Goal: Information Seeking & Learning: Check status

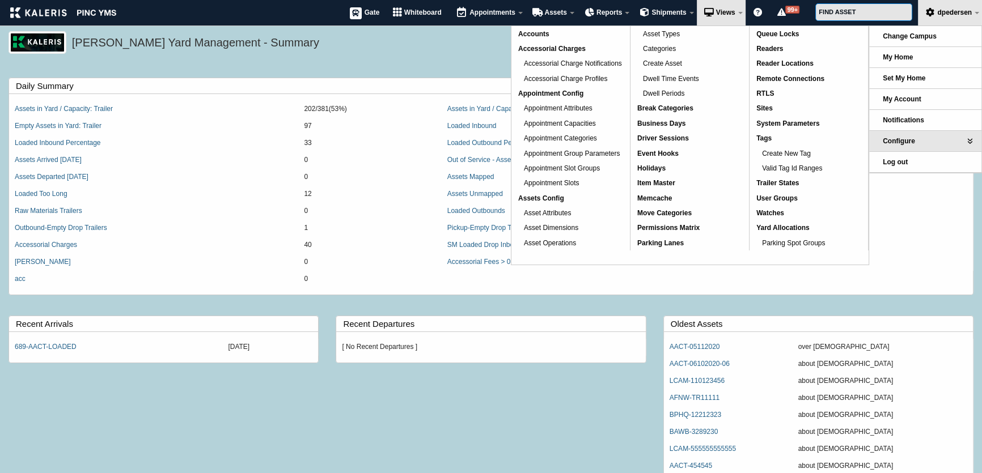
click at [330, 63] on div "[PERSON_NAME] Yard Management - Summary" at bounding box center [491, 49] width 982 height 36
click at [818, 122] on span "System Parameters" at bounding box center [787, 124] width 63 height 8
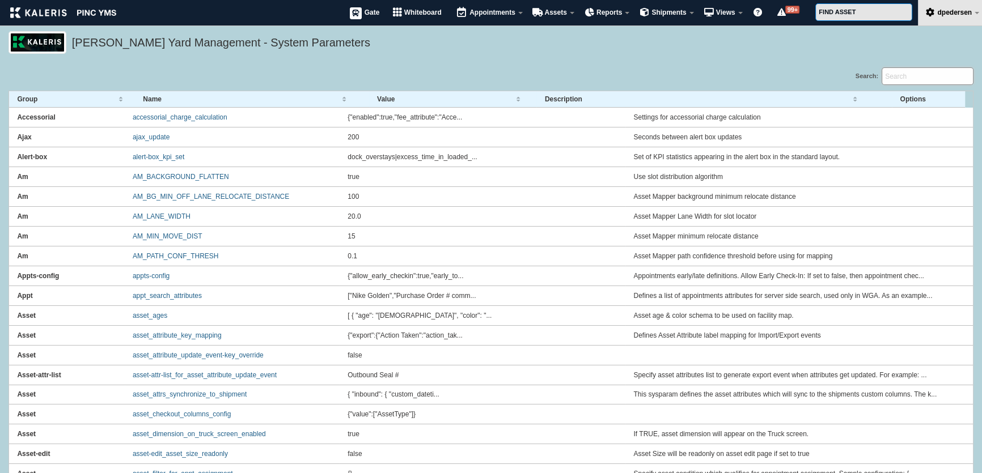
click at [901, 72] on input "Search:" at bounding box center [927, 76] width 92 height 18
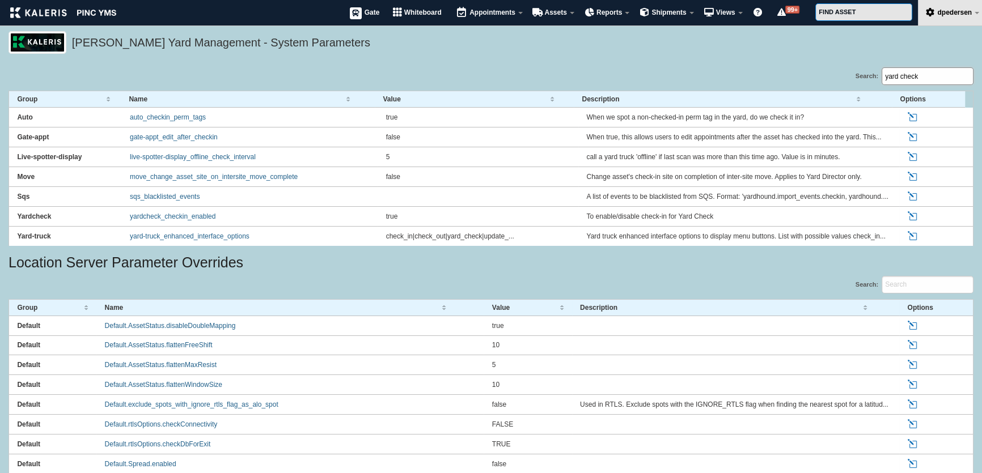
type input "yard check"
click at [907, 218] on link "Edit" at bounding box center [913, 216] width 12 height 10
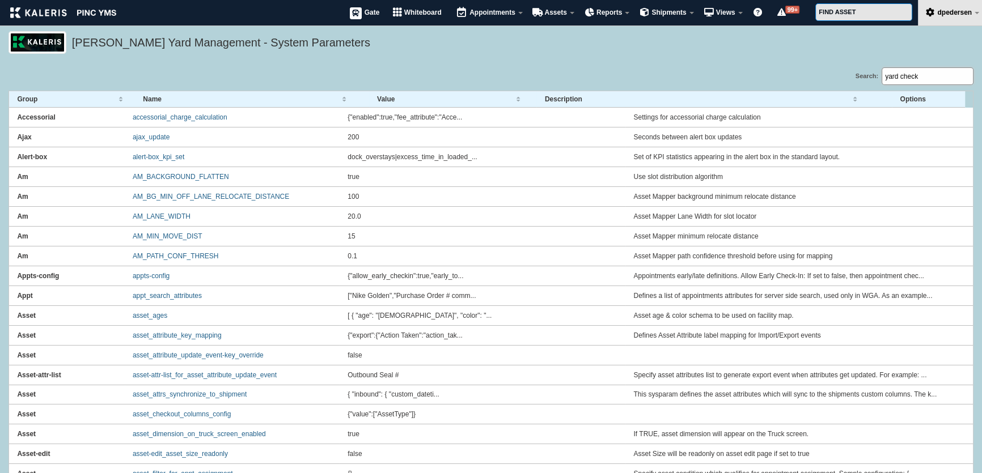
click at [924, 79] on input "yard check" at bounding box center [927, 76] width 92 height 18
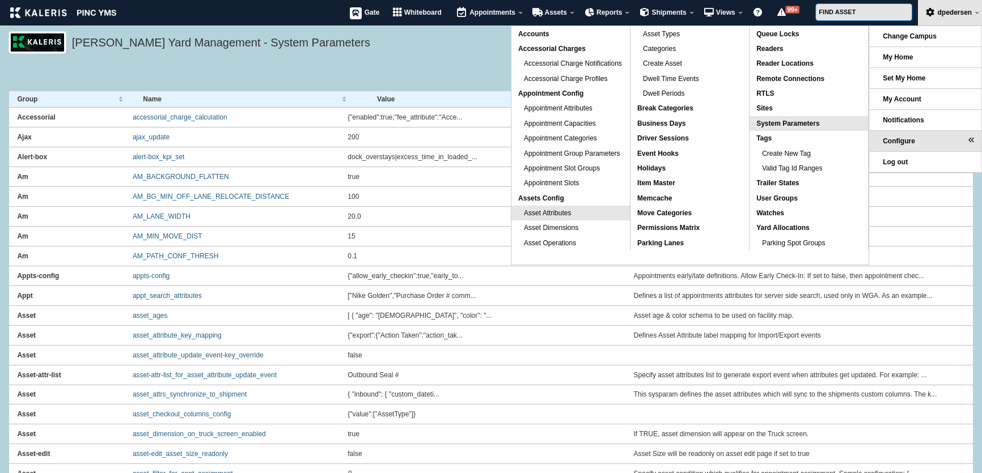
click at [590, 210] on link "Asset Attributes" at bounding box center [570, 213] width 118 height 15
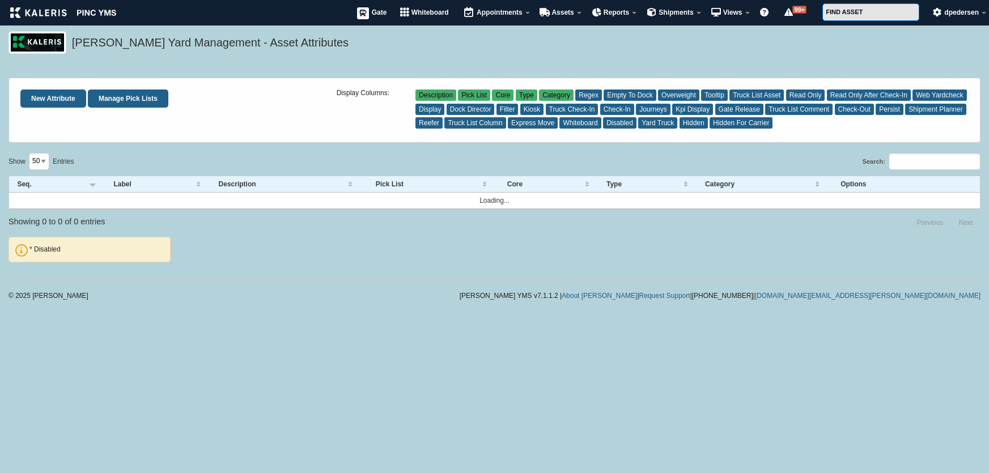
select select "50"
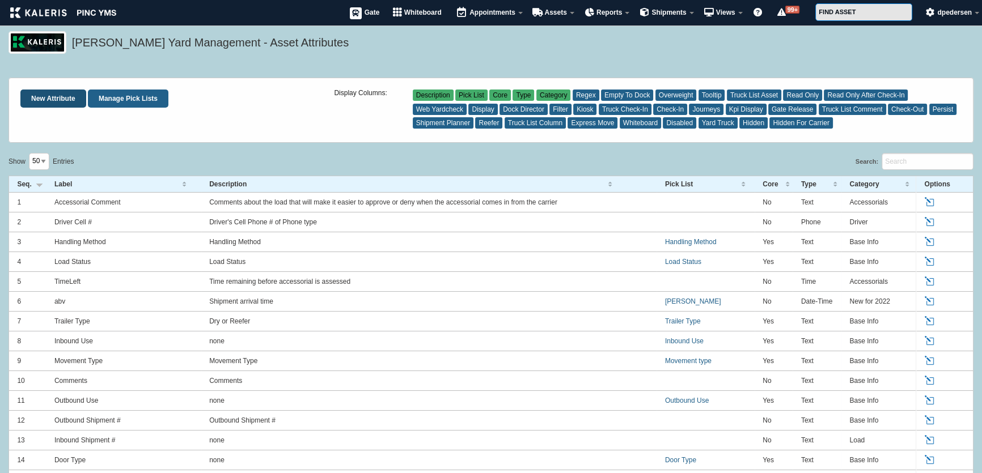
click at [44, 107] on link "New Attribute" at bounding box center [53, 99] width 66 height 18
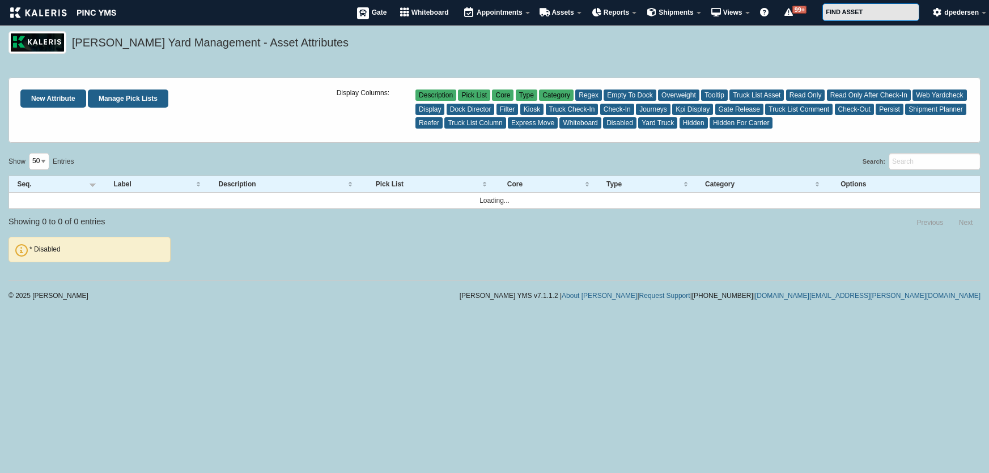
select select "50"
click at [940, 162] on input "Search:" at bounding box center [935, 162] width 92 height 18
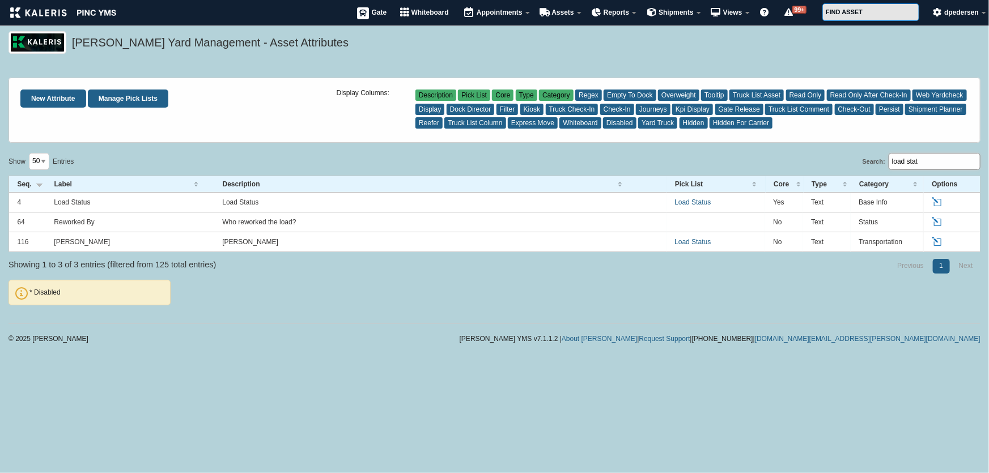
type input "load stat"
click at [937, 205] on link "Edit" at bounding box center [938, 202] width 12 height 10
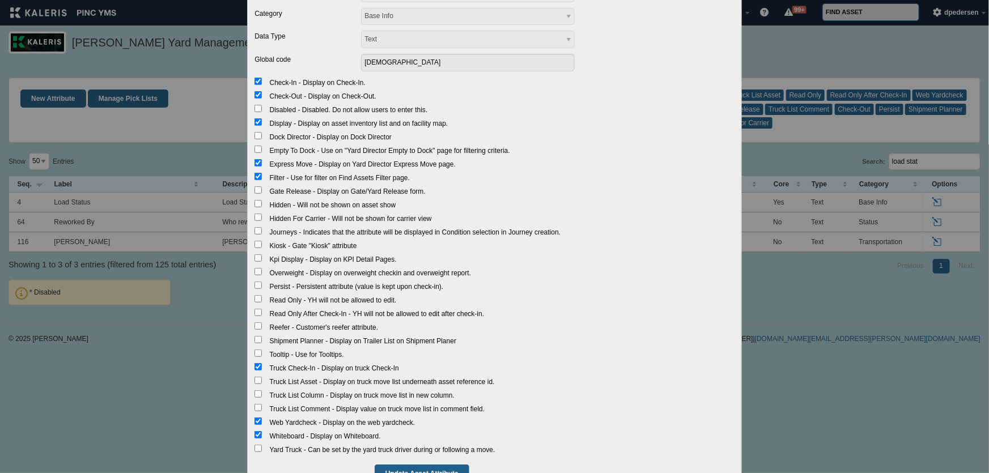
scroll to position [231, 0]
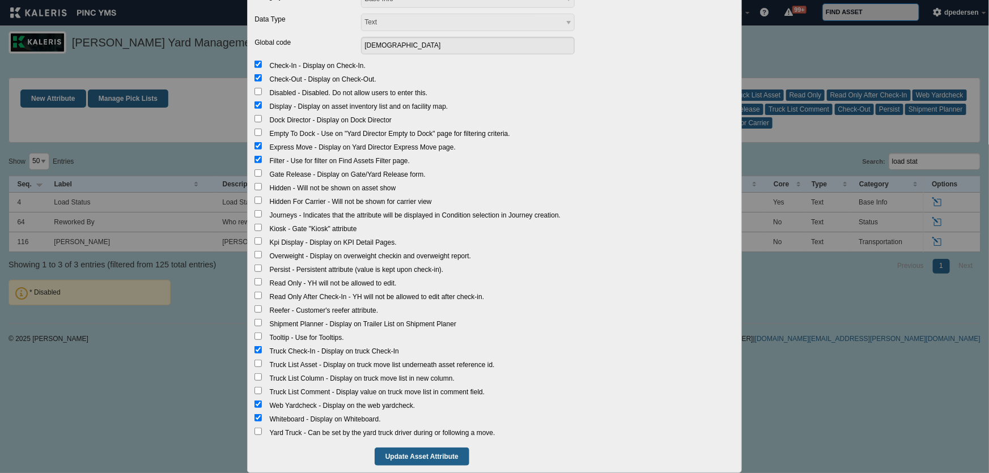
click at [790, 362] on div "Edit Asset Attribute Label Load Status * Description Load Status Pick List None…" at bounding box center [494, 236] width 989 height 473
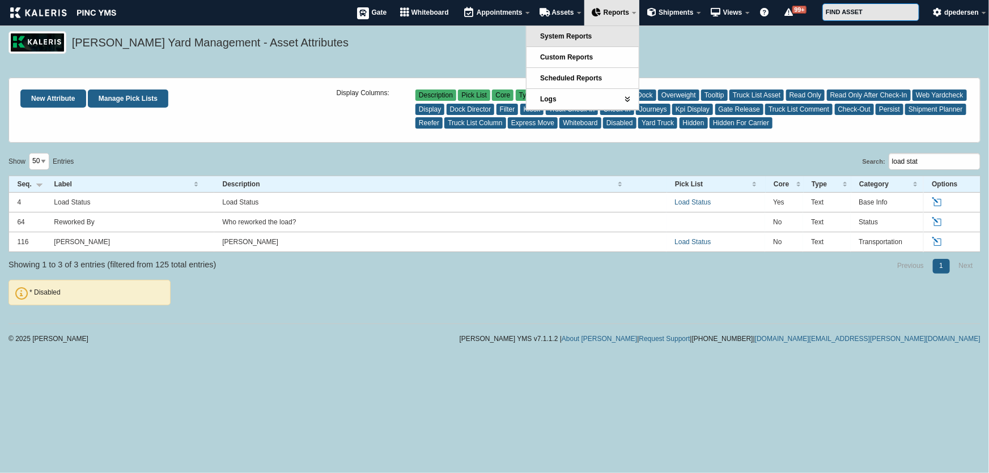
click at [583, 39] on span "System Reports" at bounding box center [566, 36] width 52 height 8
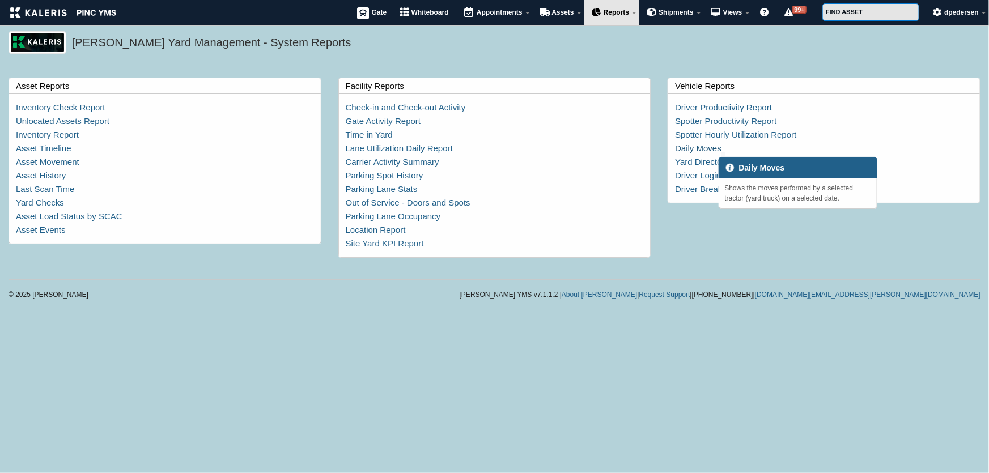
click at [711, 147] on link "Daily Moves" at bounding box center [698, 148] width 46 height 10
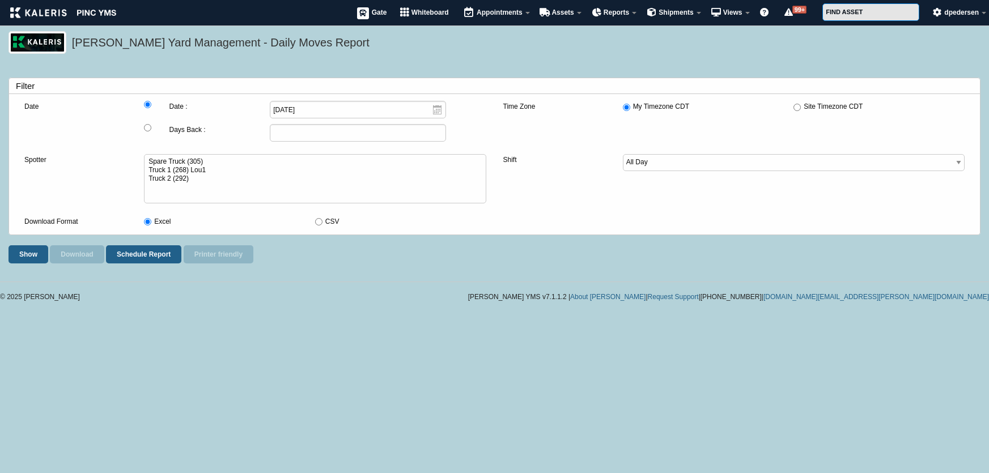
select select
click at [30, 260] on button "Show" at bounding box center [29, 254] width 40 height 18
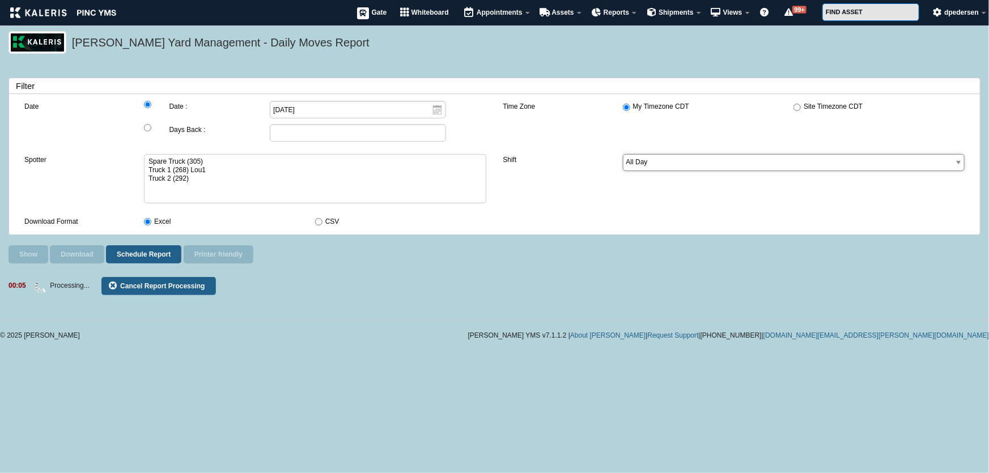
click at [732, 165] on select "All Day Monterail [PERSON_NAME]" at bounding box center [794, 163] width 342 height 18
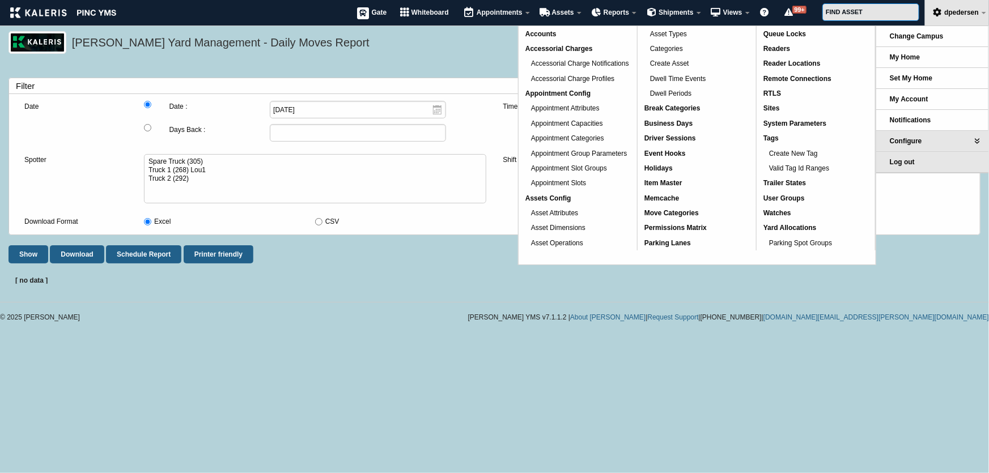
click at [915, 164] on link "Log out" at bounding box center [932, 162] width 112 height 20
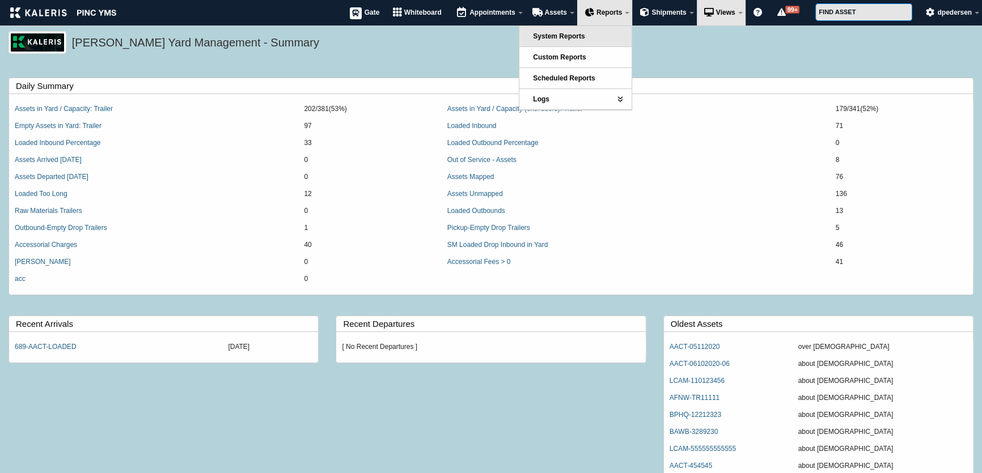
click at [595, 33] on link "System Reports" at bounding box center [575, 36] width 112 height 20
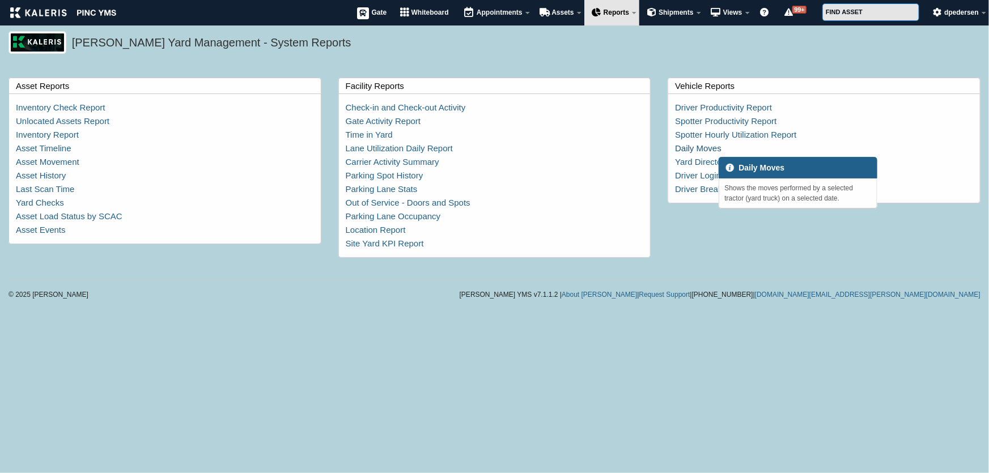
click at [697, 153] on link "Daily Moves" at bounding box center [698, 148] width 46 height 10
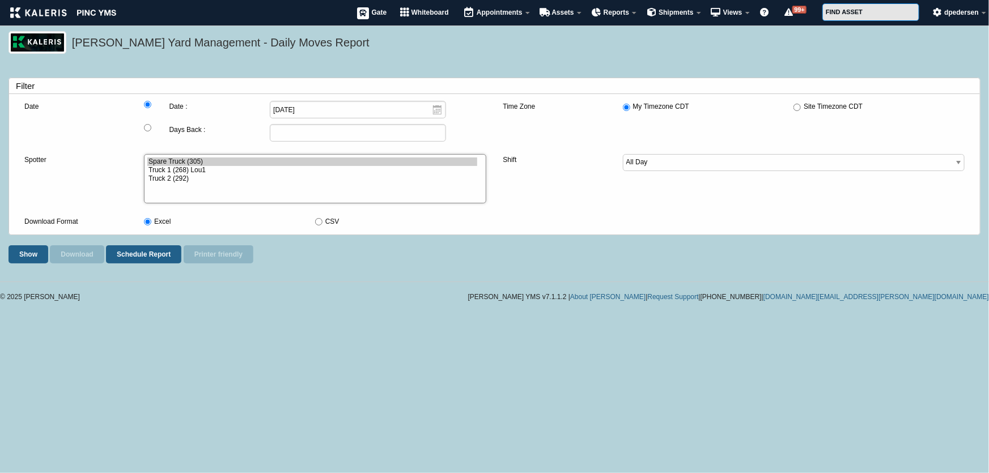
click at [189, 162] on option "Spare Truck (305)" at bounding box center [311, 162] width 329 height 9
click at [31, 258] on button "Show" at bounding box center [29, 254] width 40 height 18
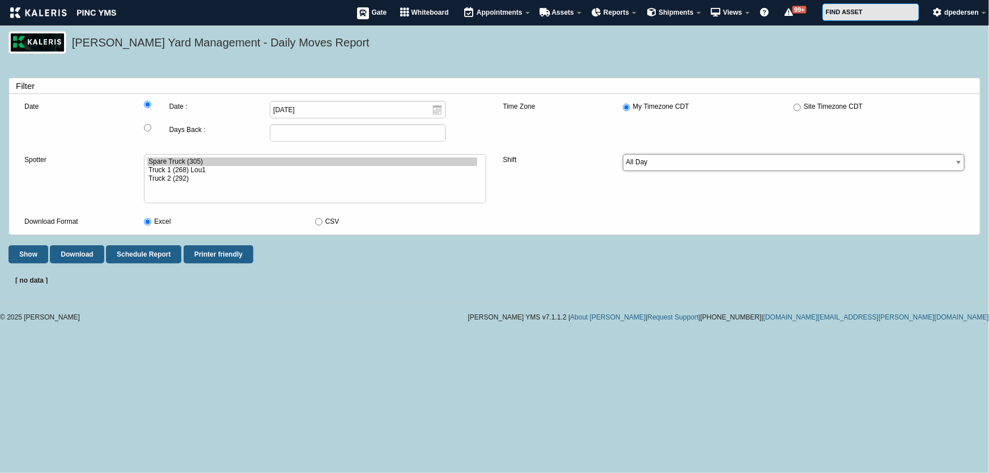
click at [674, 168] on select "All Day Monterail [PERSON_NAME]" at bounding box center [794, 163] width 342 height 18
click at [672, 165] on select "All Day Monterail [PERSON_NAME]" at bounding box center [794, 163] width 342 height 18
select select "11"
click at [181, 175] on option "Truck 2 (292)" at bounding box center [311, 179] width 329 height 9
click at [24, 254] on button "Show" at bounding box center [29, 254] width 40 height 18
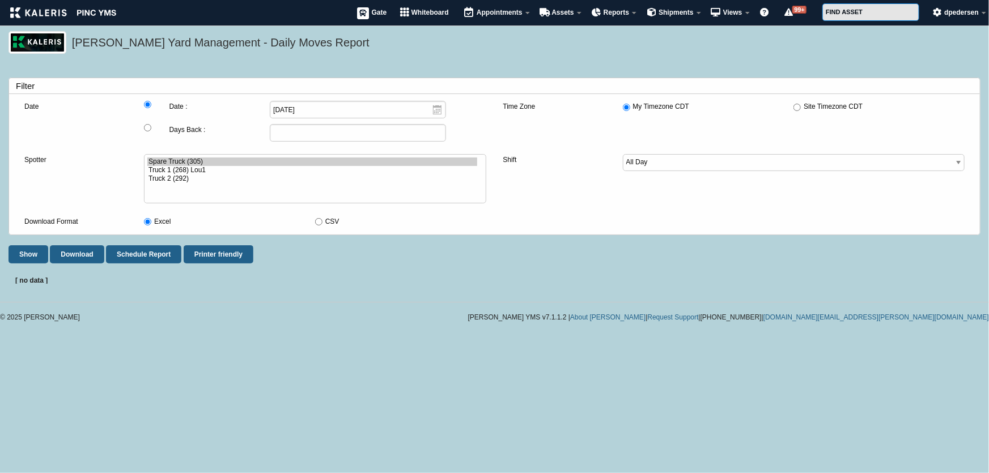
click at [293, 281] on div "[ no data ]" at bounding box center [495, 274] width 972 height 20
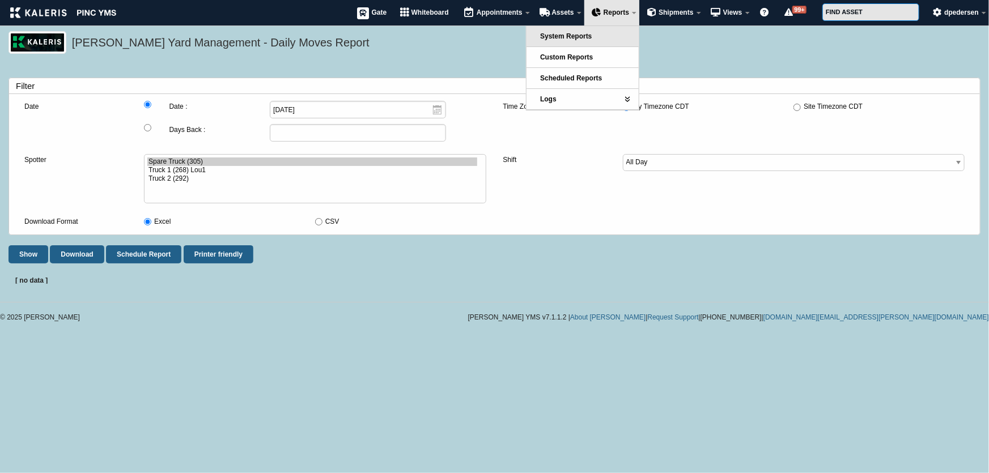
click at [600, 38] on link "System Reports" at bounding box center [583, 36] width 112 height 20
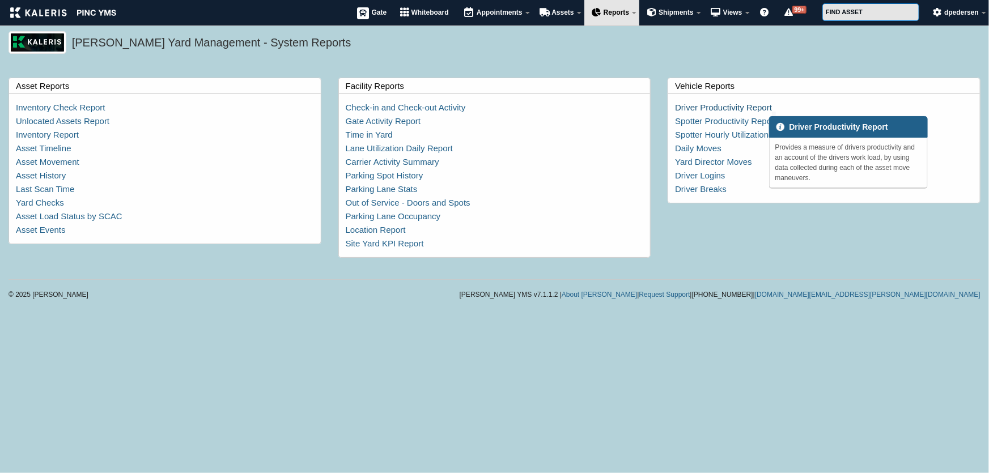
click at [714, 103] on link "Driver Productivity Report" at bounding box center [723, 108] width 97 height 10
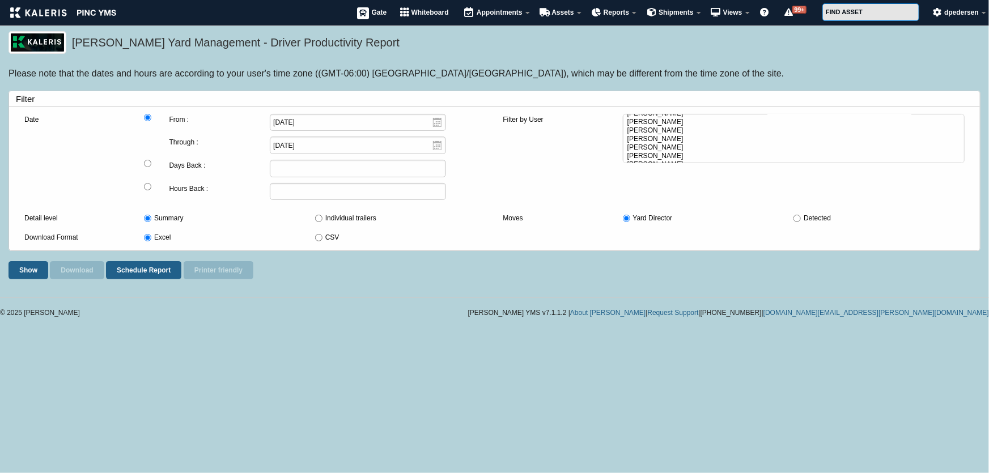
scroll to position [51, 0]
select select "64"
click at [659, 125] on option "Derek Pedersen" at bounding box center [790, 121] width 329 height 9
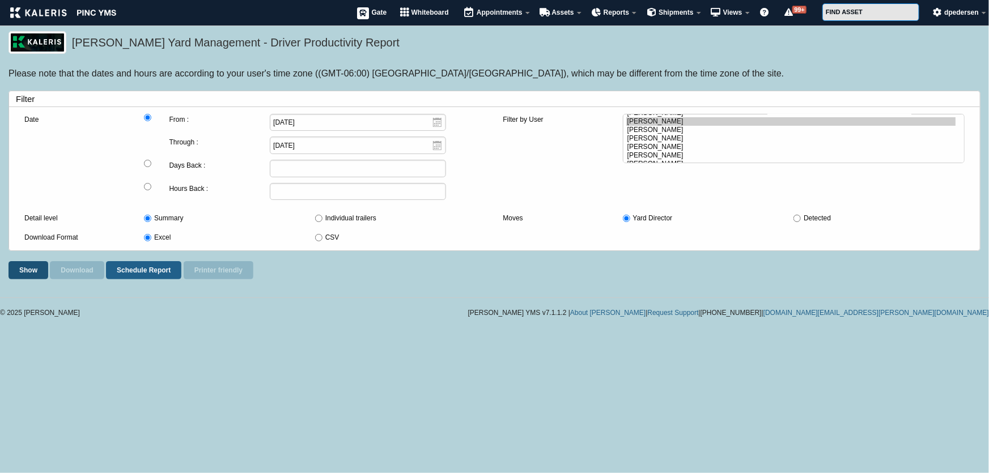
click at [28, 269] on button "Show" at bounding box center [29, 270] width 40 height 18
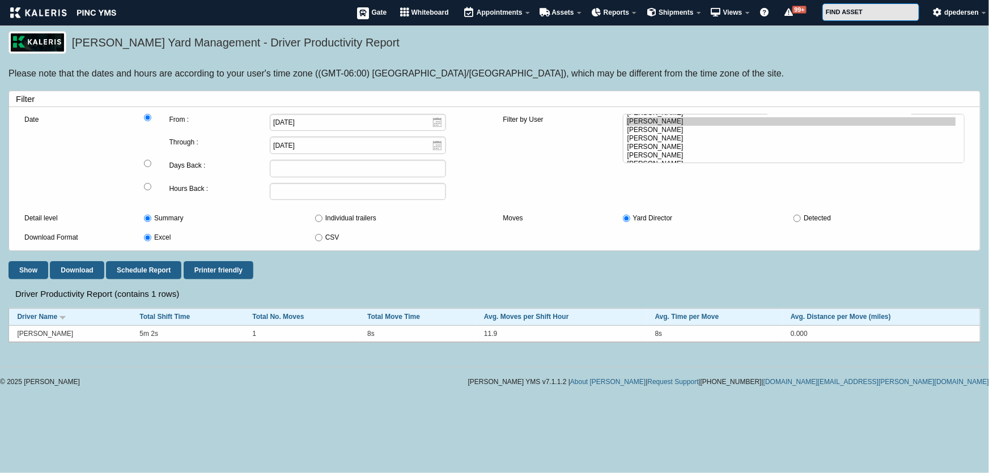
click at [317, 218] on input "Individual trailers" at bounding box center [318, 218] width 7 height 7
radio input "true"
click at [26, 269] on button "Show" at bounding box center [29, 270] width 40 height 18
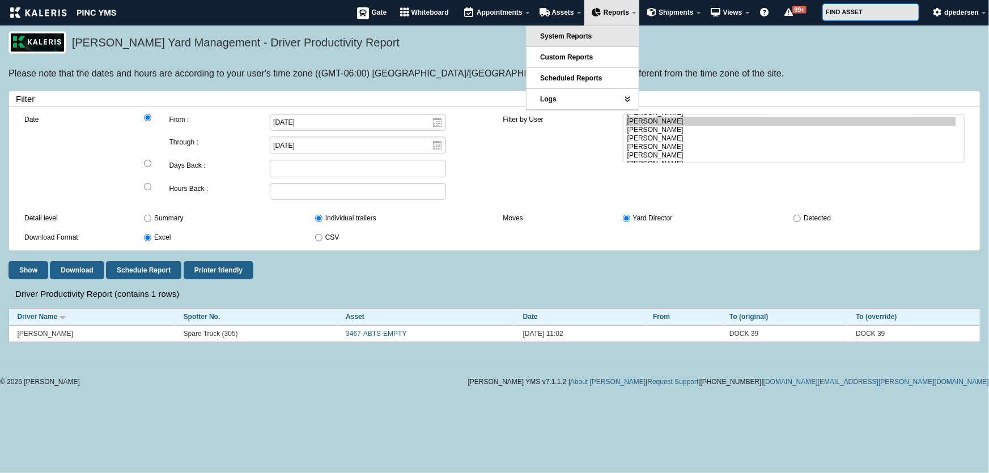
click at [601, 34] on link "System Reports" at bounding box center [583, 36] width 112 height 20
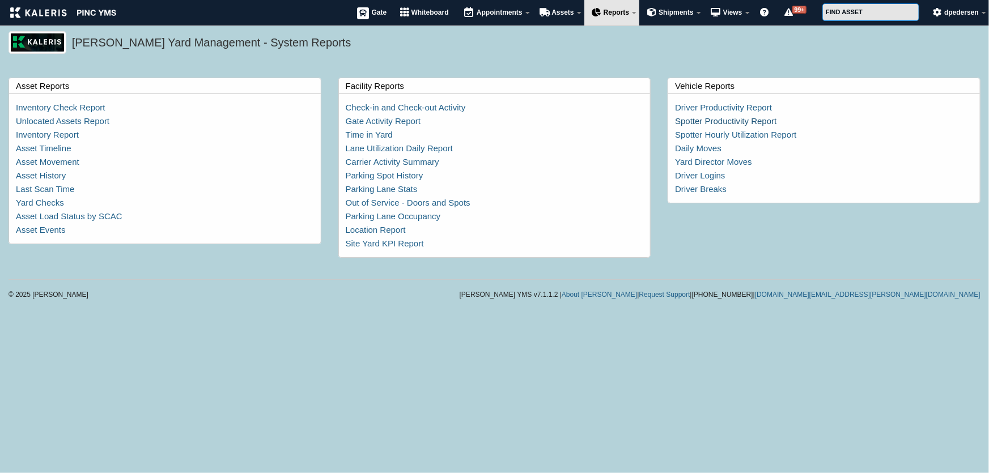
click at [742, 121] on link "Spotter Productivity Report" at bounding box center [725, 121] width 101 height 10
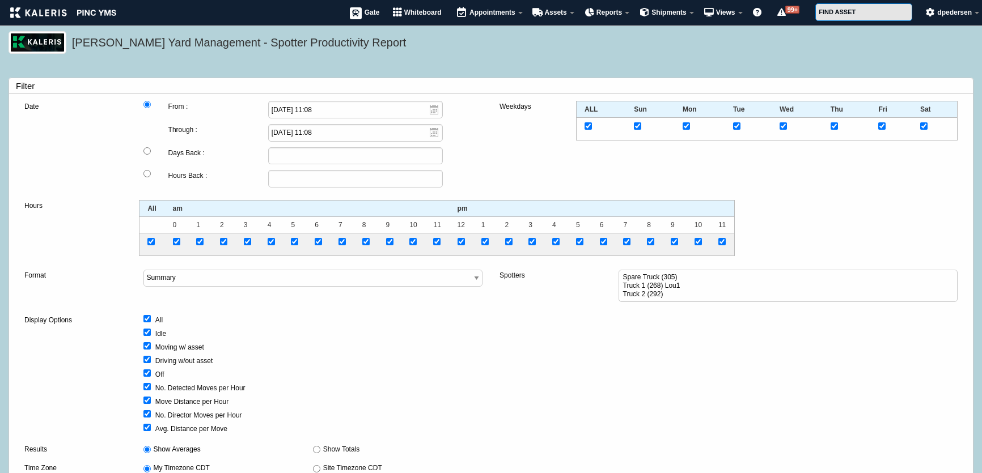
select select
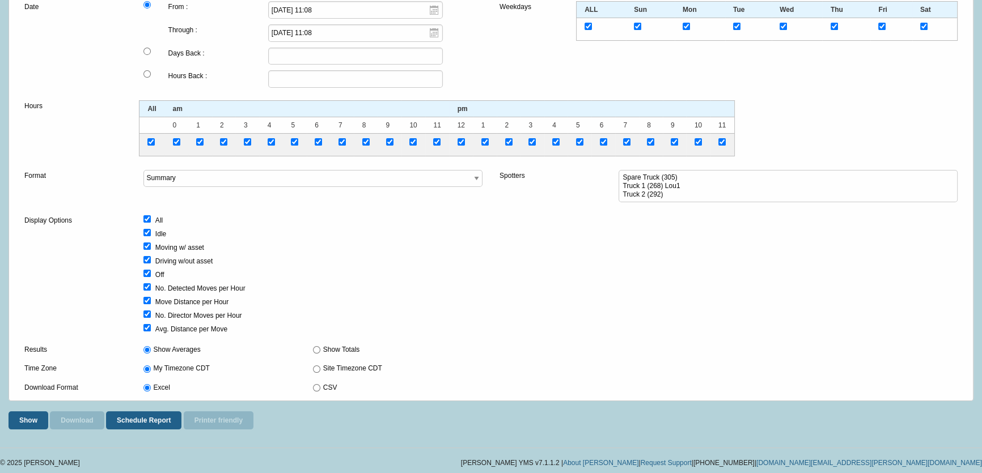
scroll to position [102, 0]
click at [25, 425] on button "Show" at bounding box center [29, 420] width 40 height 18
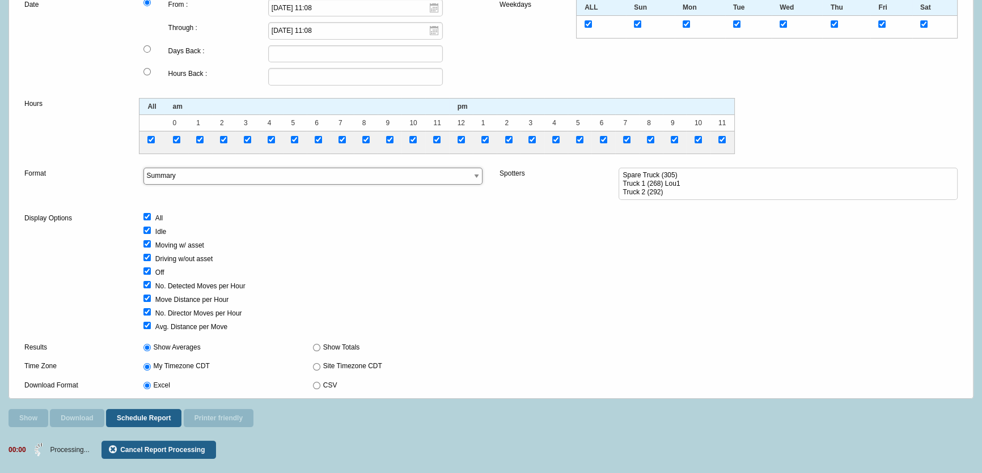
click at [377, 179] on select "Summary Spotter Detail Hourly Detail Daily Detail Spotters vs. Hours Spotters v…" at bounding box center [312, 177] width 339 height 18
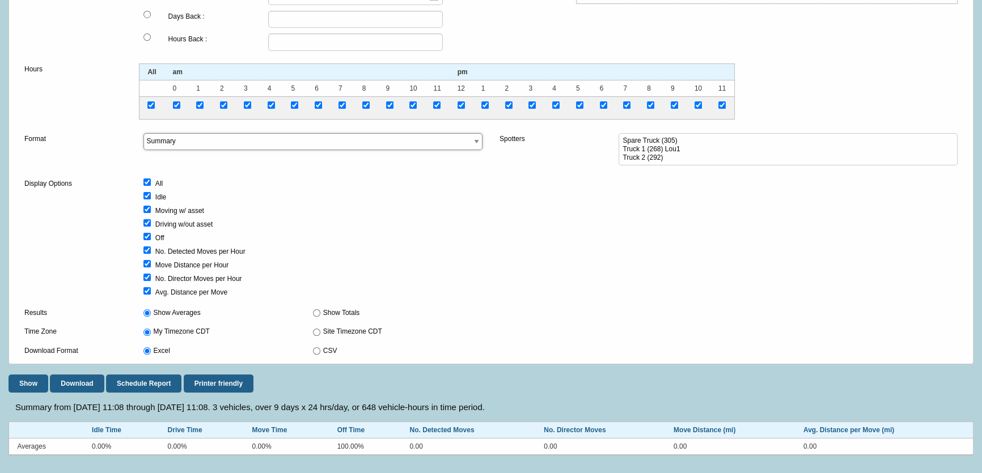
scroll to position [119, 0]
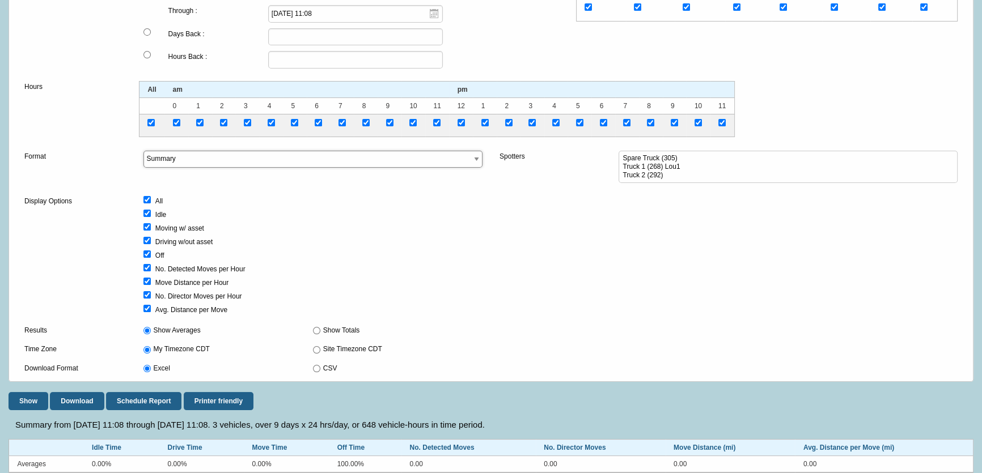
click at [362, 159] on select "Summary Spotter Detail Hourly Detail Daily Detail Spotters vs. Hours Spotters v…" at bounding box center [312, 160] width 339 height 18
select select "6"
click at [143, 151] on select "Summary Spotter Detail Hourly Detail Daily Detail Spotters vs. Hours Spotters v…" at bounding box center [312, 160] width 339 height 18
click at [33, 402] on button "Show" at bounding box center [29, 401] width 40 height 18
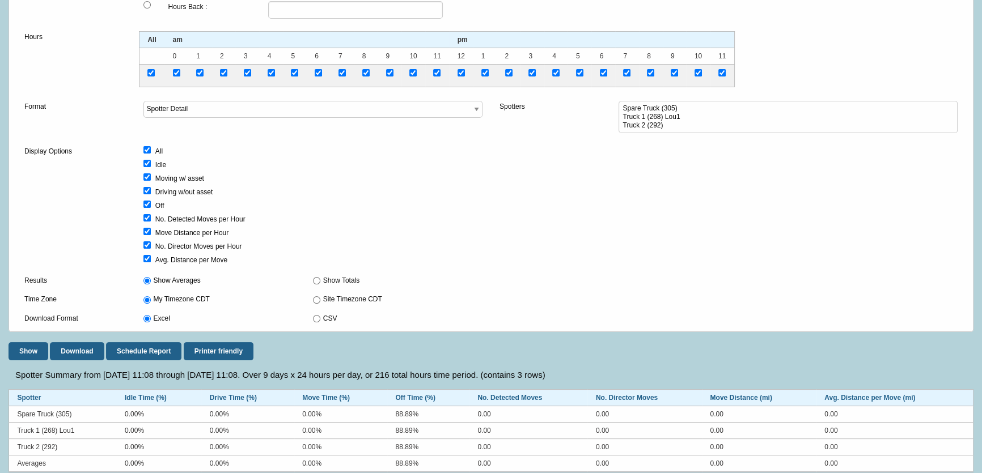
scroll to position [168, 0]
click at [225, 116] on select "Summary Spotter Detail Hourly Detail Daily Detail Spotters vs. Hours Spotters v…" at bounding box center [312, 110] width 339 height 18
click at [549, 229] on div "Display Options All Idle Moving w/ asset Driving w/out asset Off No. Detected M…" at bounding box center [491, 207] width 950 height 122
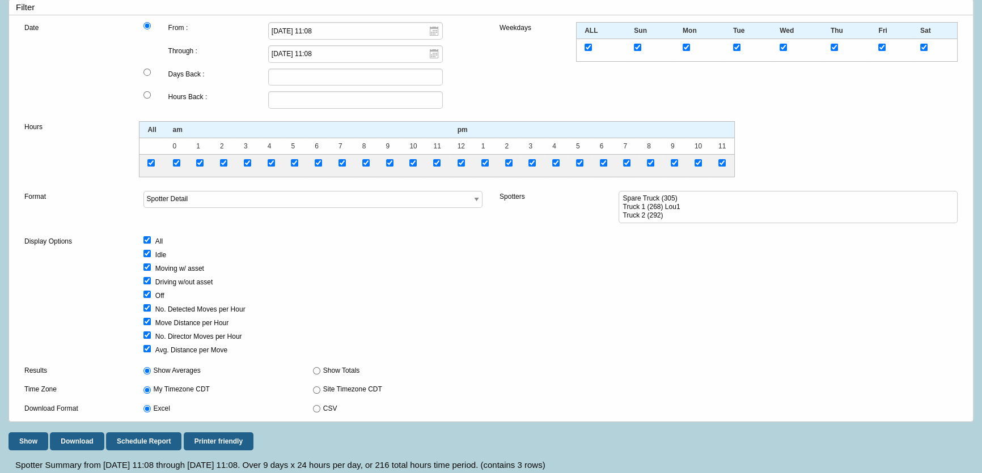
scroll to position [0, 0]
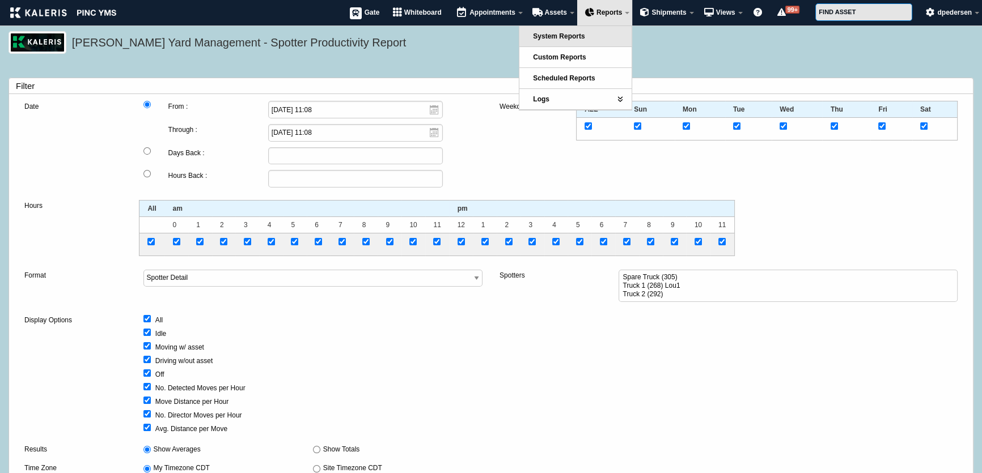
click at [601, 31] on link "System Reports" at bounding box center [575, 36] width 112 height 20
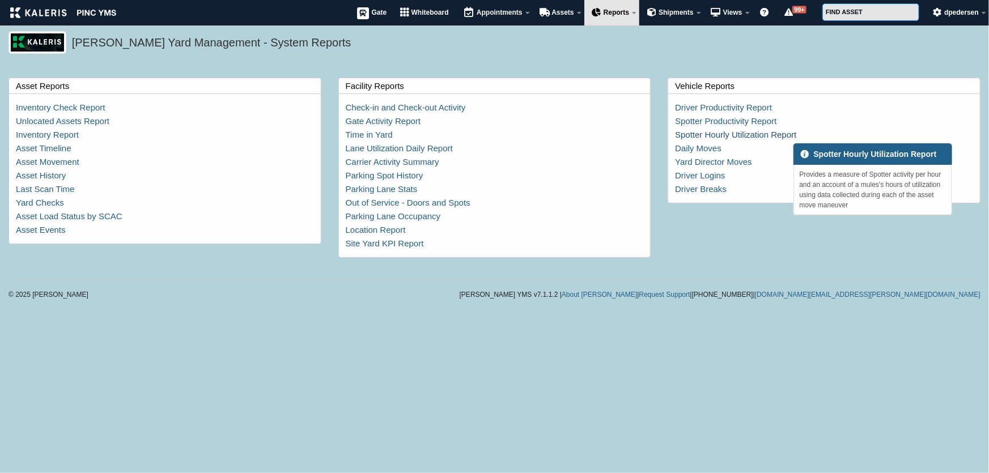
click at [732, 133] on link "Spotter Hourly Utilization Report" at bounding box center [735, 135] width 121 height 10
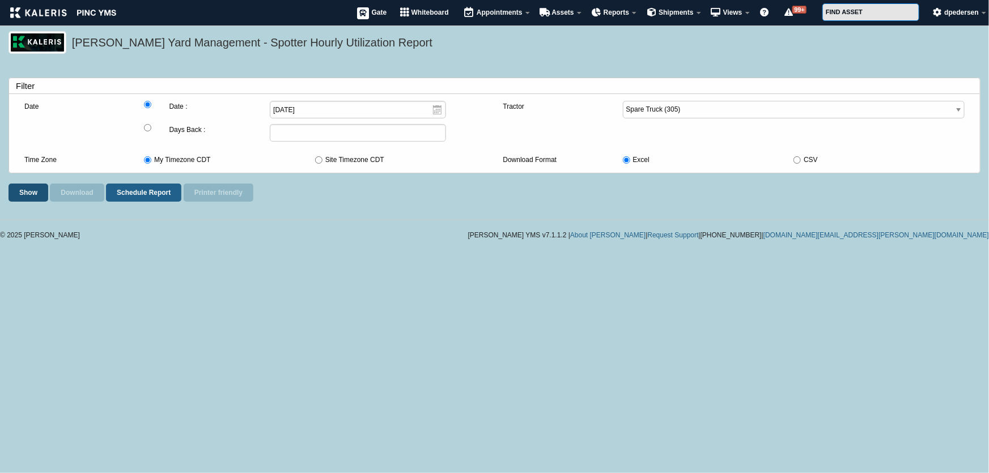
click at [26, 189] on button "Show" at bounding box center [29, 193] width 40 height 18
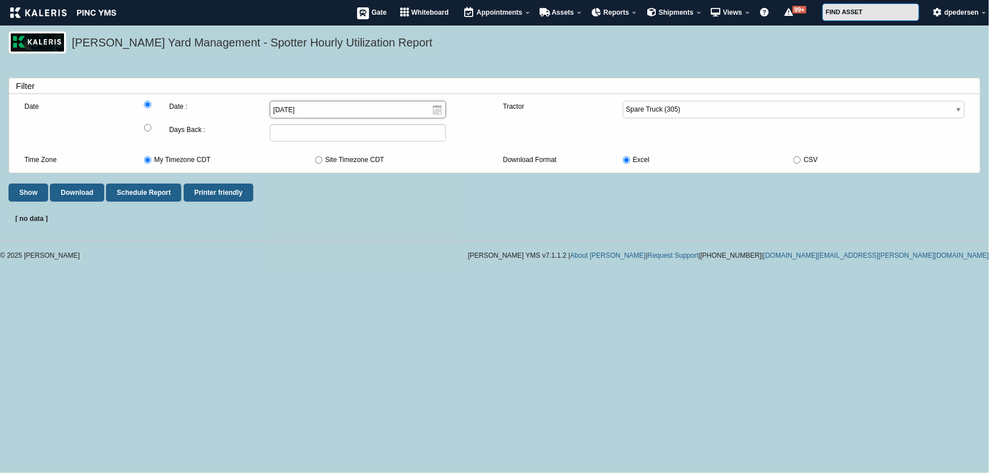
click at [323, 111] on input "[DATE]" at bounding box center [358, 110] width 176 height 18
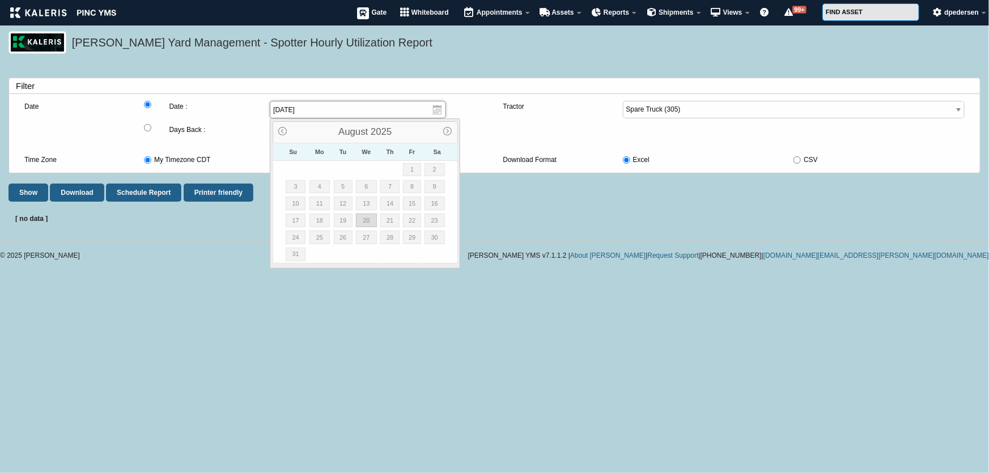
click at [323, 111] on input "[DATE]" at bounding box center [358, 110] width 176 height 18
click at [224, 106] on label "Date :" at bounding box center [219, 107] width 101 height 12
click at [270, 106] on input "[DATE]" at bounding box center [358, 110] width 176 height 18
click at [152, 130] on div at bounding box center [156, 135] width 25 height 23
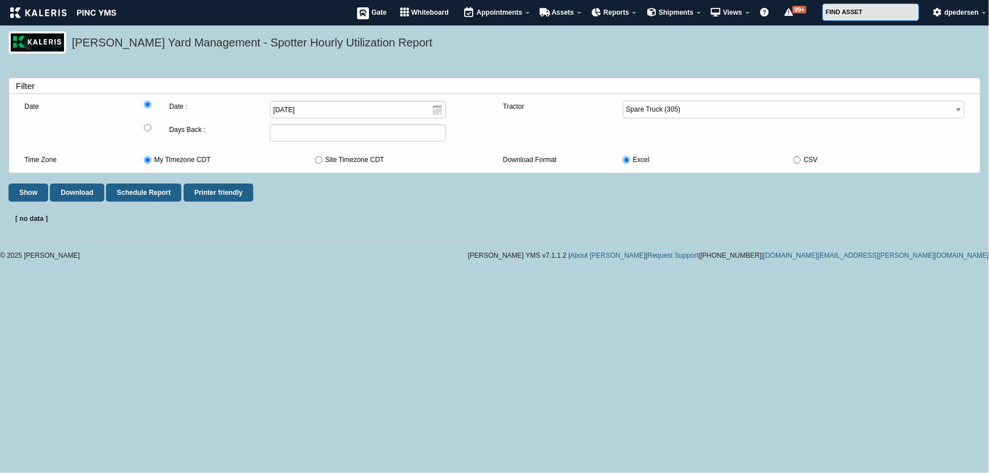
click at [151, 129] on input "radio" at bounding box center [147, 127] width 7 height 7
radio input "true"
click at [305, 132] on input "Days Back :" at bounding box center [358, 133] width 176 height 18
type input "2"
click at [31, 190] on button "Show" at bounding box center [29, 193] width 40 height 18
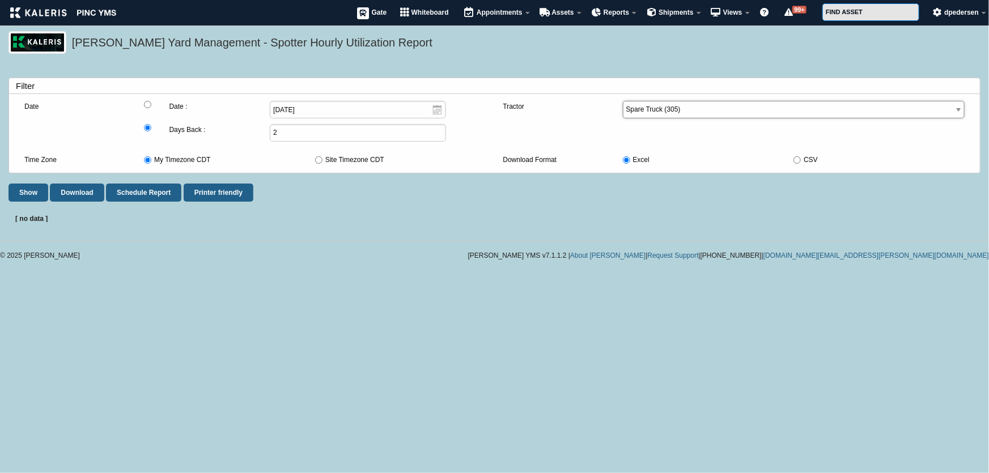
click at [693, 105] on select "Spare Truck (305) Truck 1 (268) Lou1" at bounding box center [794, 110] width 342 height 18
click at [425, 246] on div "© 2025 Kaleris Kaleris YMS v7.1.1.2 | About Kaleris | Request Support | 1-877-5…" at bounding box center [494, 247] width 989 height 37
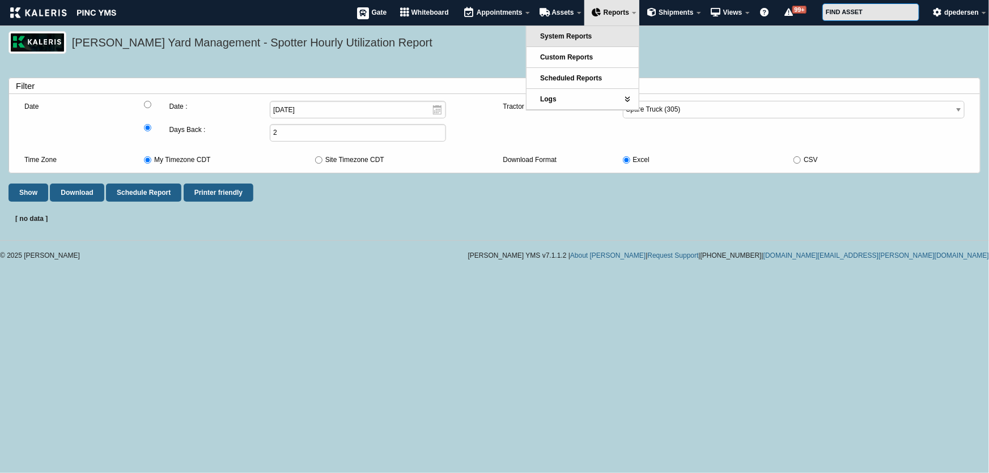
click at [610, 33] on link "System Reports" at bounding box center [583, 36] width 112 height 20
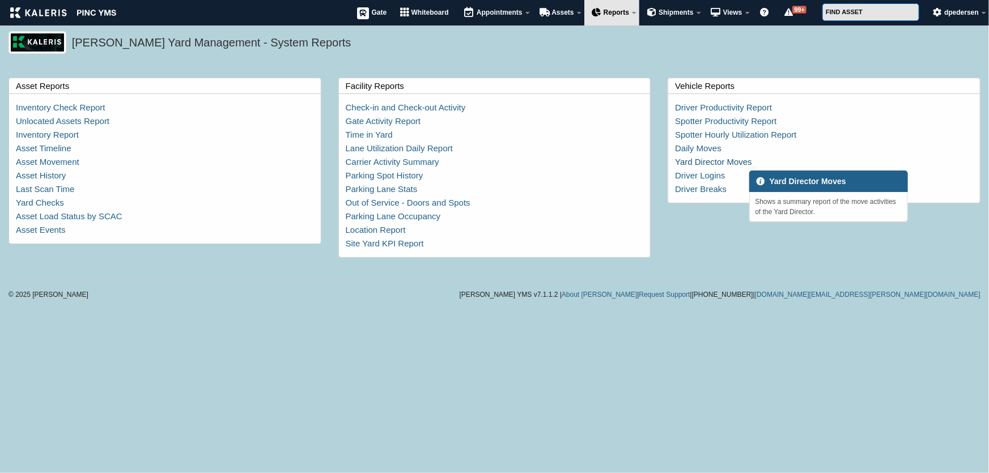
click at [703, 158] on link "Yard Director Moves" at bounding box center [713, 162] width 77 height 10
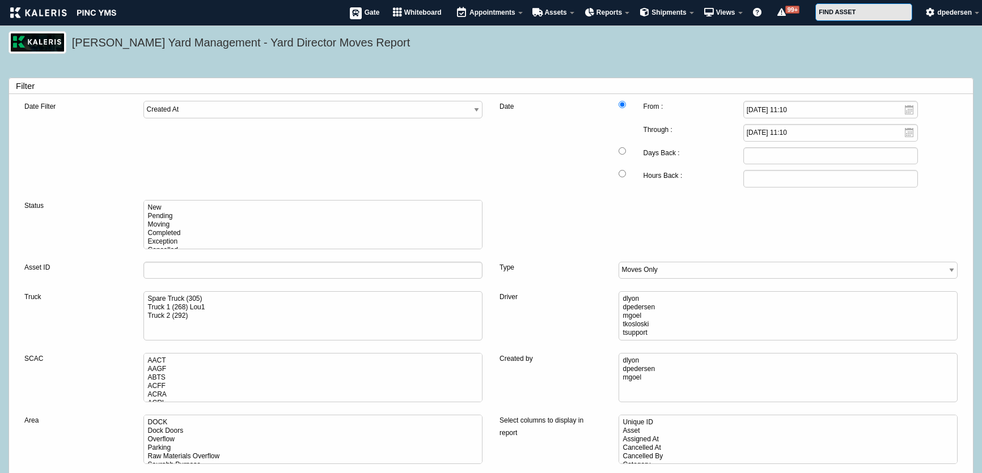
select select
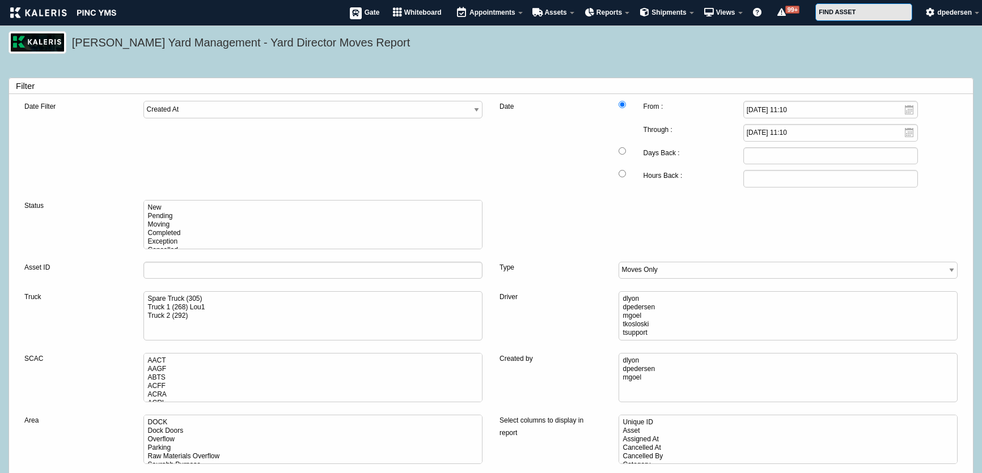
select select
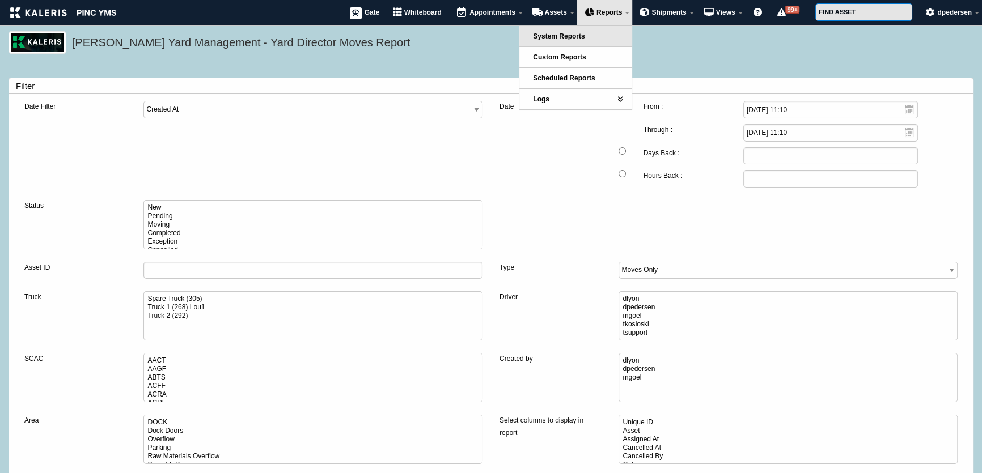
click at [587, 33] on link "System Reports" at bounding box center [575, 36] width 112 height 20
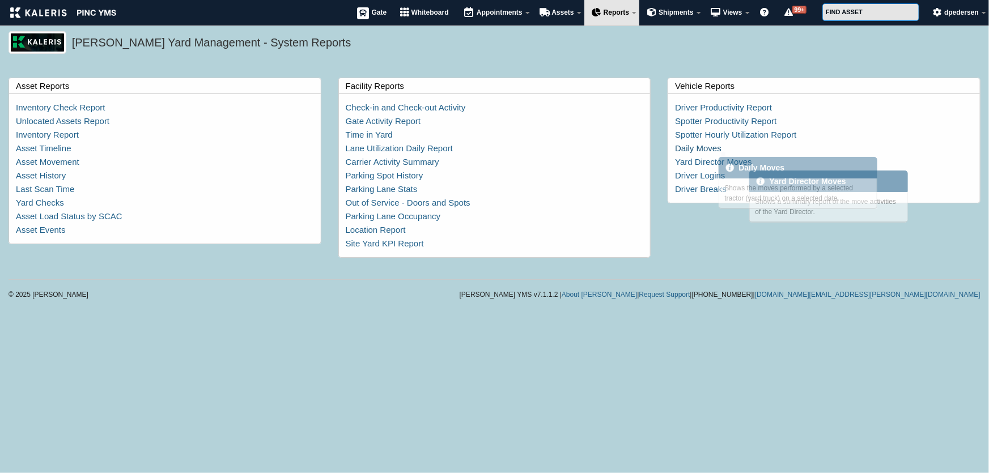
click at [694, 150] on link "Daily Moves" at bounding box center [698, 148] width 46 height 10
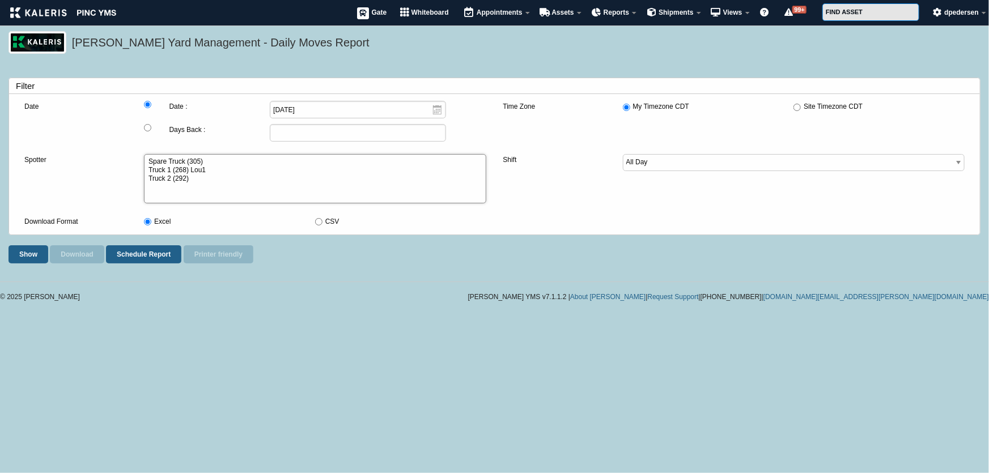
select select "11"
click at [226, 159] on option "Spare Truck (305)" at bounding box center [311, 162] width 329 height 9
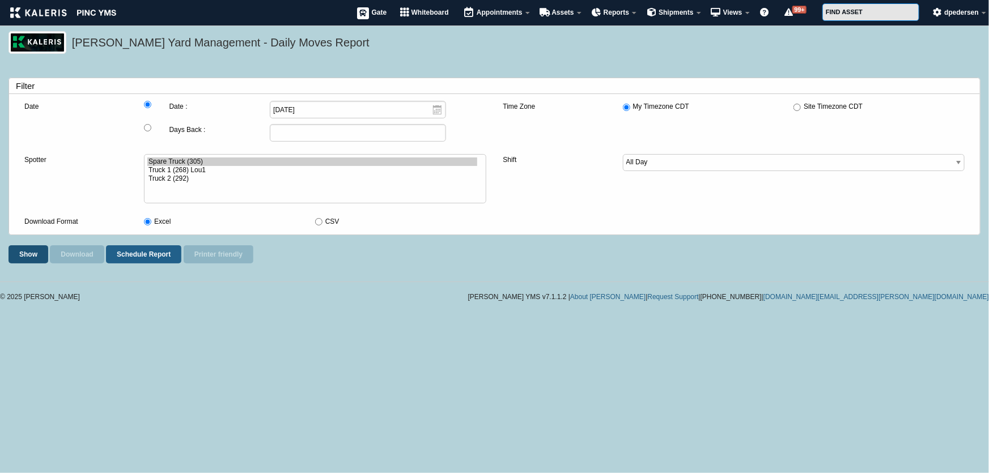
click at [31, 259] on button "Show" at bounding box center [29, 254] width 40 height 18
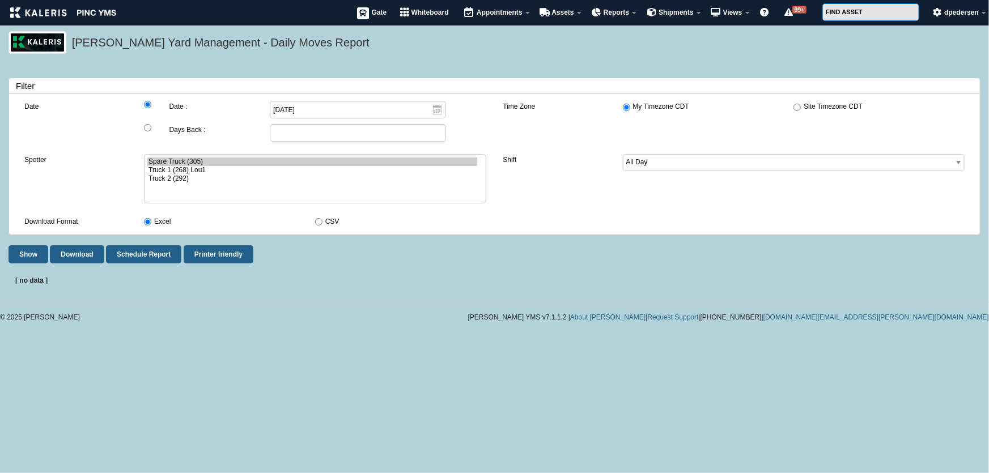
click at [321, 221] on input "CSV" at bounding box center [318, 221] width 7 height 7
radio input "true"
click at [21, 254] on button "Show" at bounding box center [29, 254] width 40 height 18
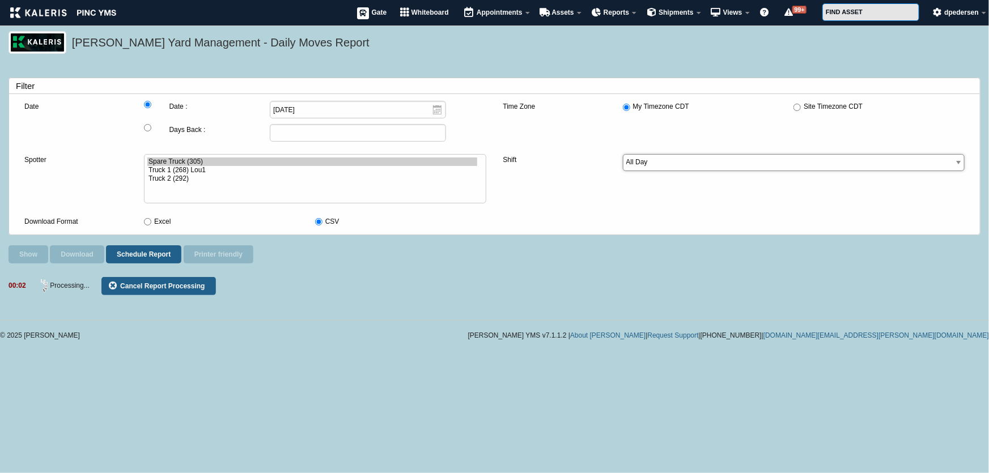
click at [727, 171] on select "All Day Monterail Beverly" at bounding box center [794, 163] width 342 height 18
click at [722, 163] on select "All Day Monterail Beverly" at bounding box center [794, 163] width 342 height 18
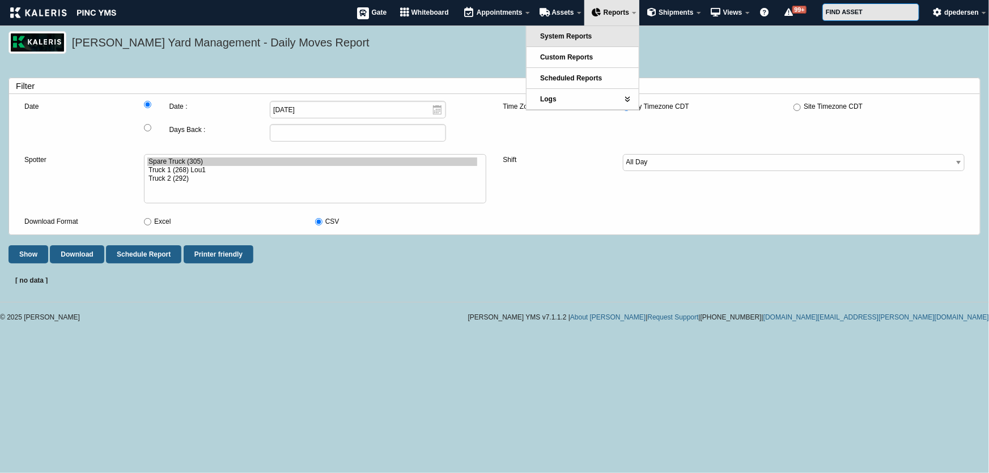
click at [582, 35] on span "System Reports" at bounding box center [566, 36] width 52 height 8
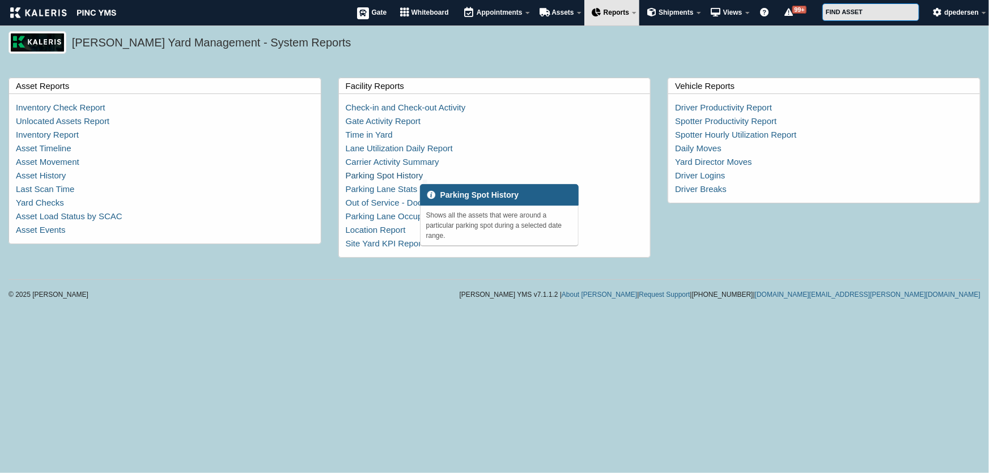
click at [387, 173] on link "Parking Spot History" at bounding box center [385, 176] width 78 height 10
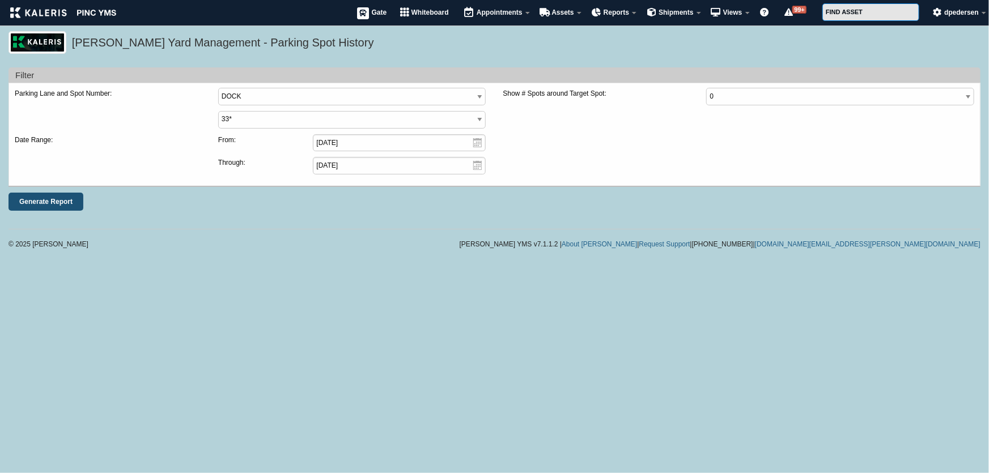
click at [36, 200] on input "Generate Report" at bounding box center [46, 202] width 75 height 18
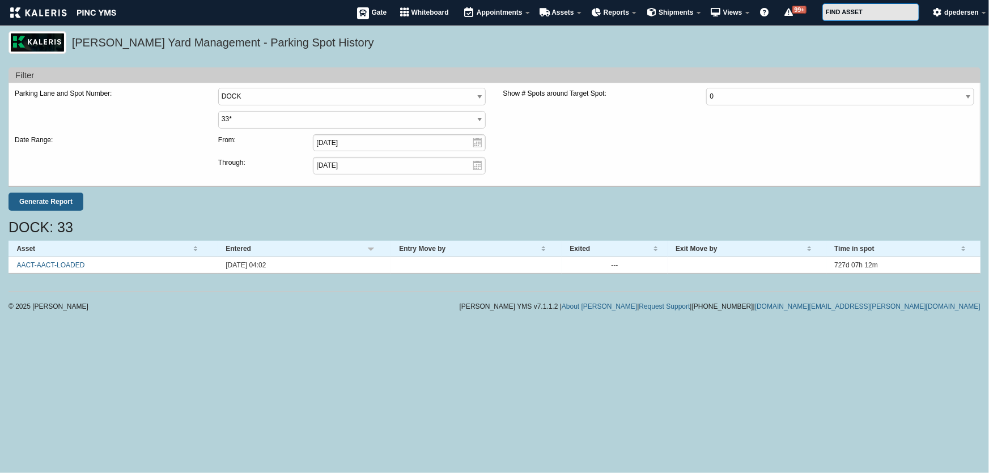
click at [409, 203] on div "Generate Report" at bounding box center [494, 202] width 989 height 18
click at [345, 119] on select "33* 35* 37* 39 41* 43* 45 47* 49*" at bounding box center [352, 120] width 268 height 18
click at [364, 120] on select "33* 35* 37* 39 41* 43* 45 47* 49*" at bounding box center [352, 120] width 268 height 18
drag, startPoint x: 683, startPoint y: 135, endPoint x: 708, endPoint y: 130, distance: 25.5
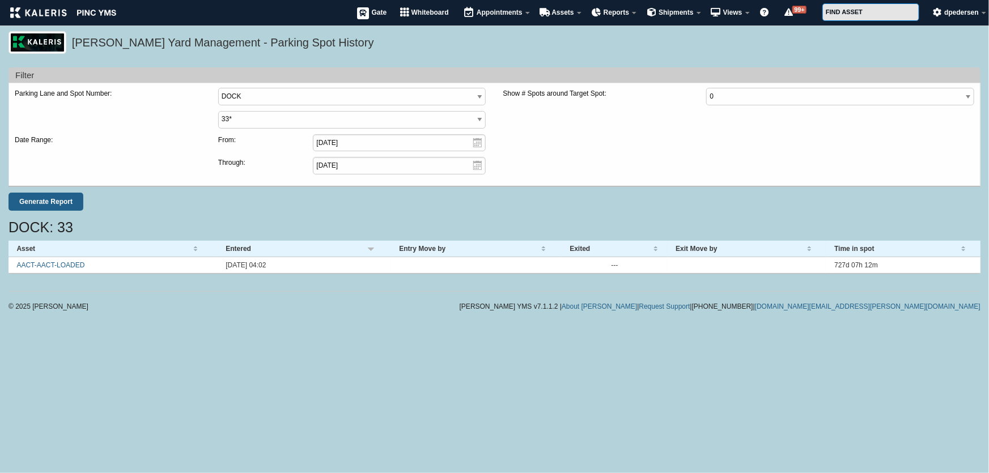
click at [683, 135] on div "Date Range: From: 2025-08-13 Through: 2025-08-20" at bounding box center [494, 157] width 977 height 46
click at [834, 96] on select"] "0 1 2 3 4 5 6 7 8 9 10" at bounding box center [840, 97] width 268 height 18
select select"] "8"
click at [706, 88] on select"] "0 1 2 3 4 5 6 7 8 9 10" at bounding box center [840, 97] width 268 height 18
click at [43, 191] on form "Filter Parking Lane and Spot Number: DOCK Dock Doors Overflow Parking Raw Mater…" at bounding box center [495, 142] width 972 height 150
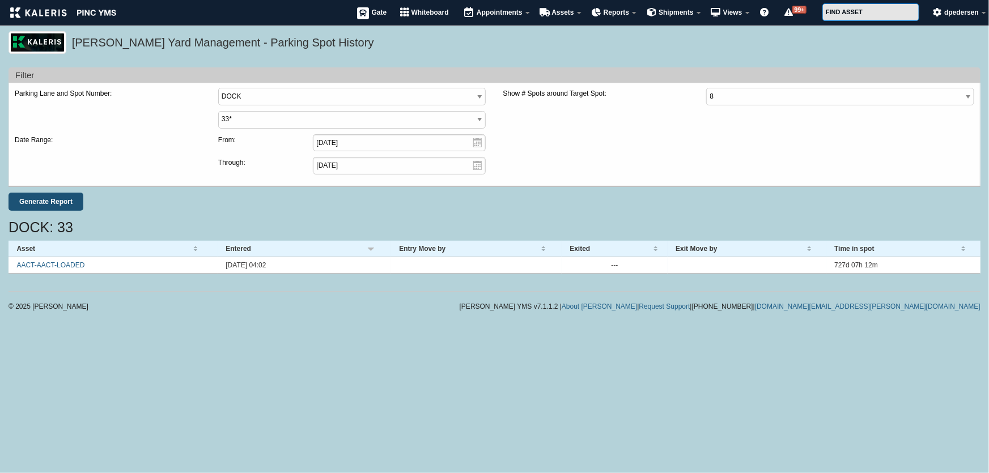
click at [44, 197] on input "Generate Report" at bounding box center [46, 202] width 75 height 18
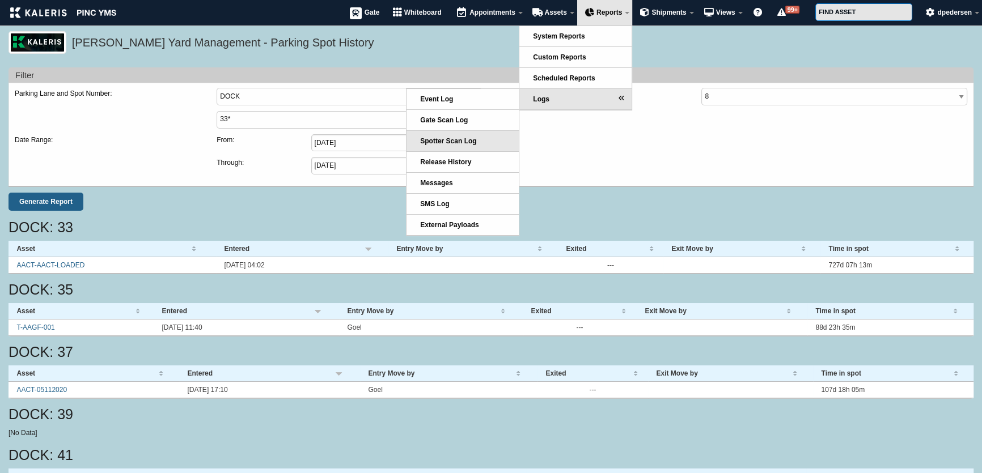
click at [461, 144] on span "Spotter Scan Log" at bounding box center [448, 141] width 56 height 8
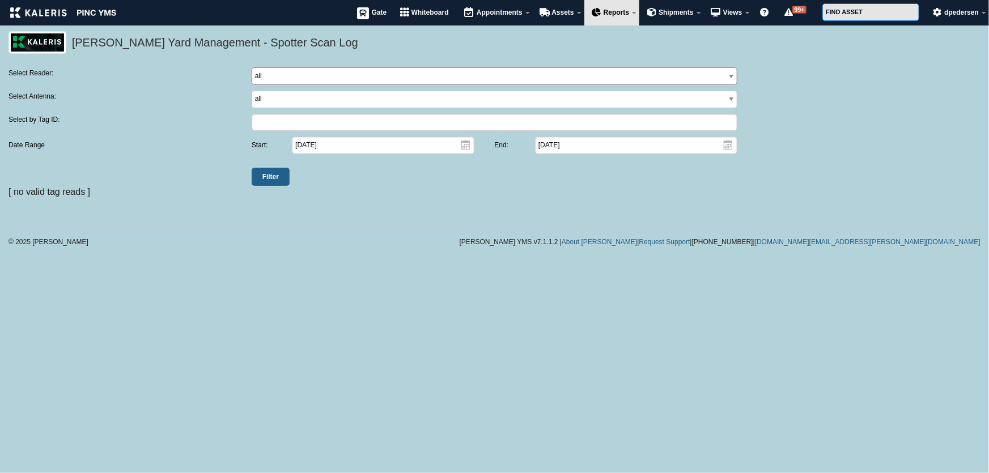
click at [290, 75] on select "all" at bounding box center [495, 76] width 486 height 18
click at [289, 97] on select "all" at bounding box center [495, 100] width 486 height 18
click at [199, 118] on label "Select by Tag ID:" at bounding box center [130, 120] width 243 height 12
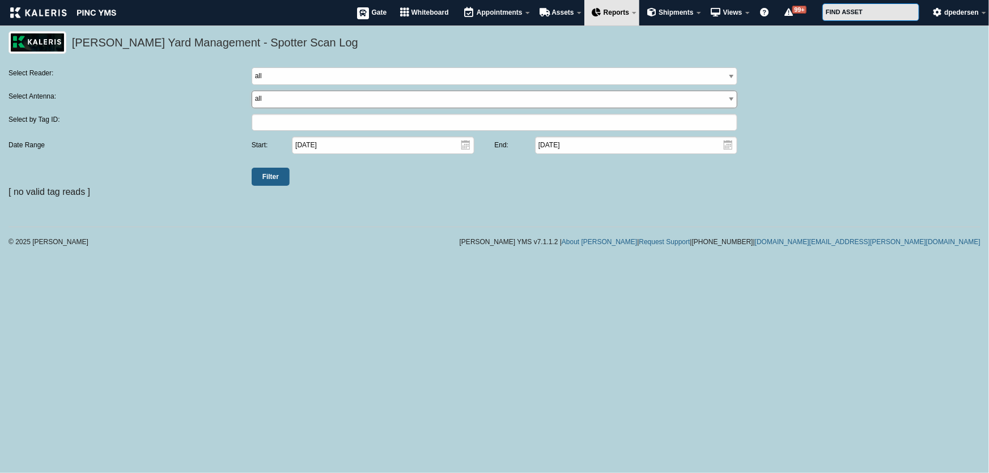
click at [266, 101] on select "all" at bounding box center [495, 100] width 486 height 18
click at [191, 159] on form "Select Reader: all Select Antenna: all Select by Tag ID: Date Range Start: [DAT…" at bounding box center [495, 126] width 972 height 118
